Goal: Task Accomplishment & Management: Complete application form

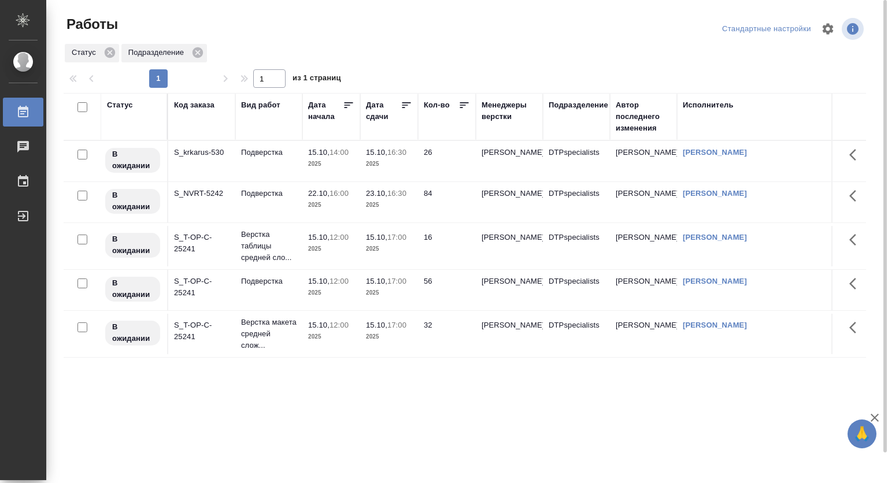
click at [565, 483] on div "Статус Код заказа Вид работ Дата начала Дата сдачи Кол-во Менеджеры верстки Под…" at bounding box center [465, 301] width 802 height 416
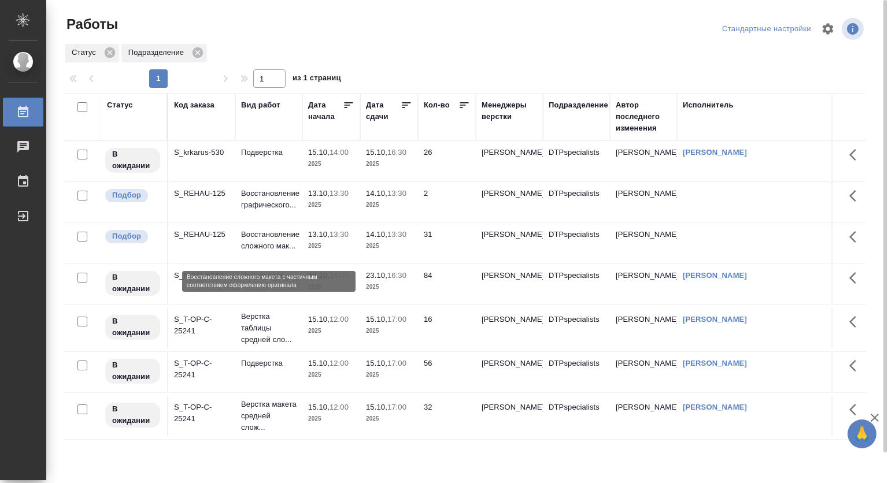
click at [266, 242] on p "Восстановление сложного мак..." at bounding box center [268, 240] width 55 height 23
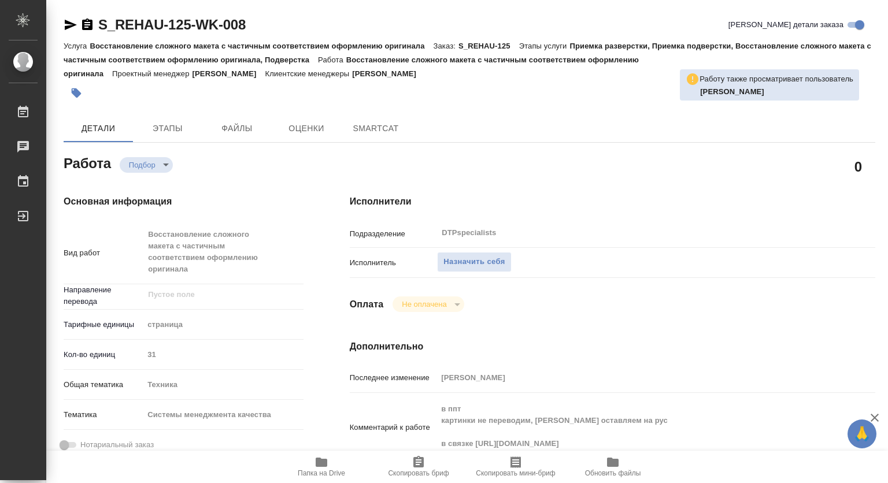
type textarea "x"
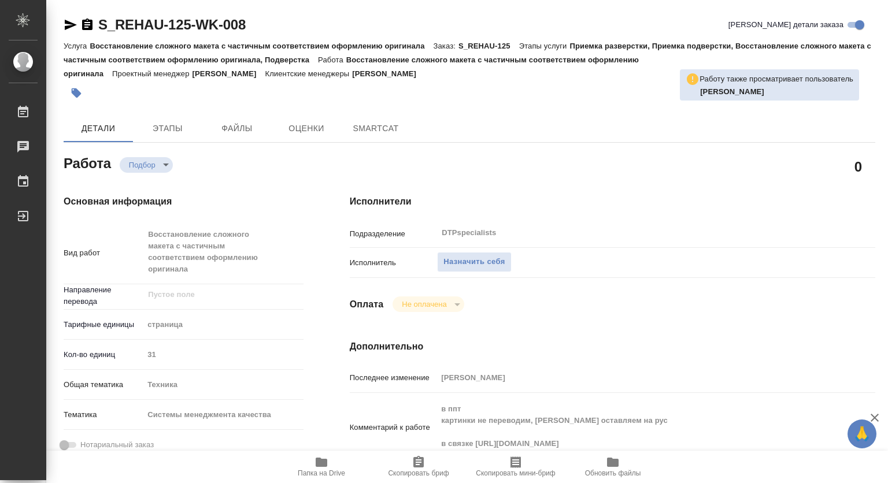
type textarea "x"
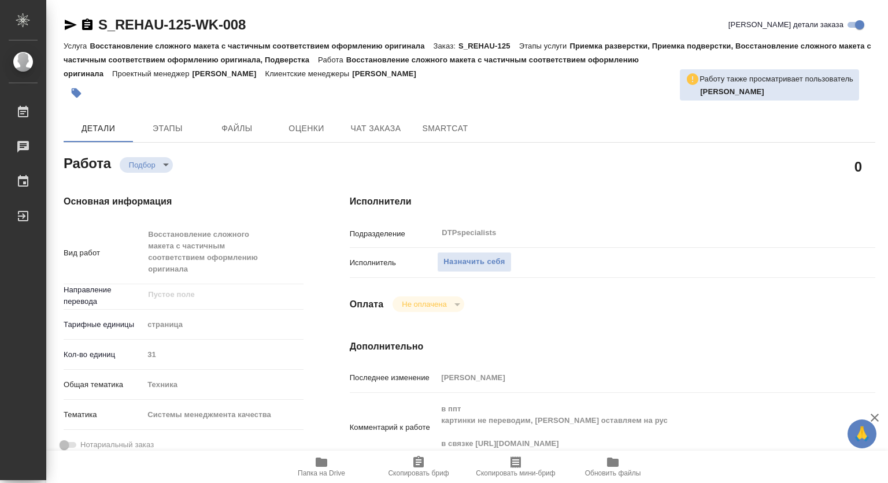
type textarea "x"
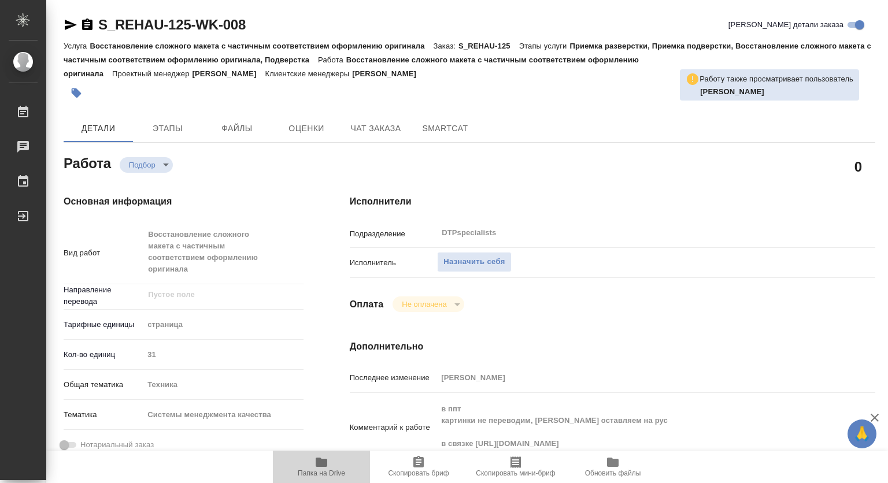
click at [322, 465] on icon "button" at bounding box center [322, 462] width 12 height 9
type textarea "x"
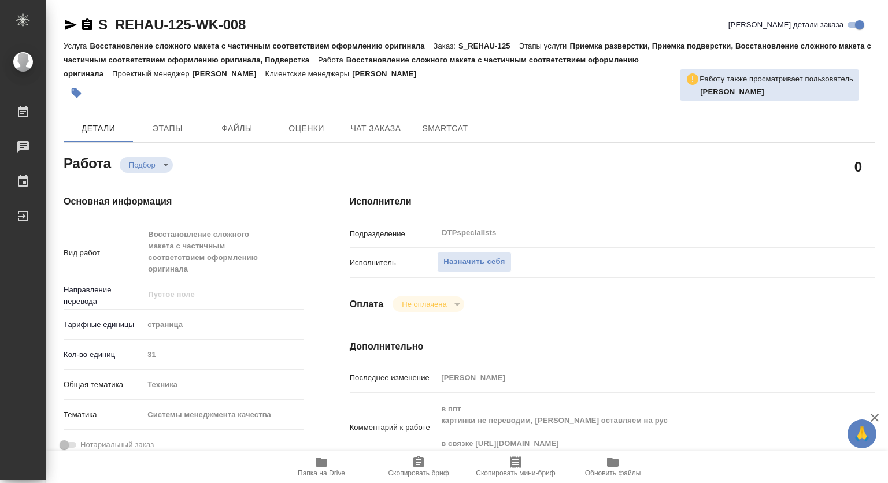
type textarea "x"
